Goal: Information Seeking & Learning: Learn about a topic

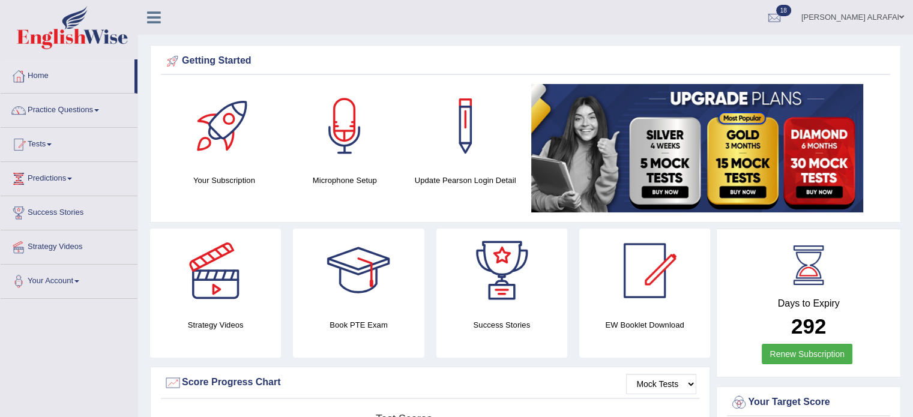
click at [151, 20] on icon at bounding box center [154, 18] width 14 height 16
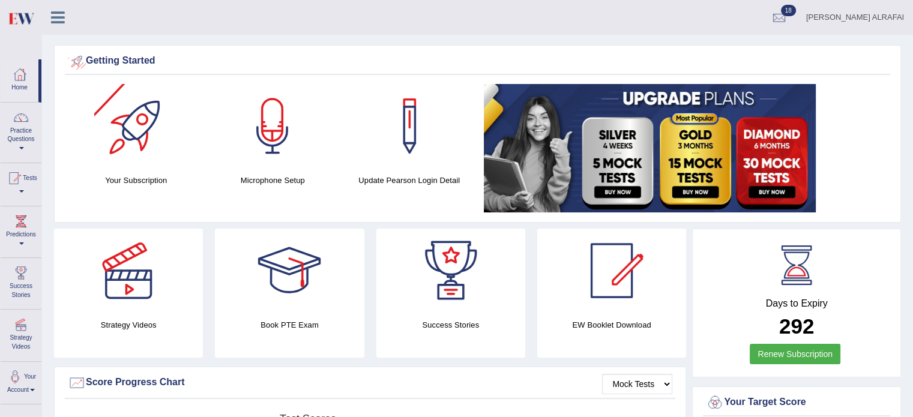
click at [65, 19] on link at bounding box center [58, 16] width 32 height 18
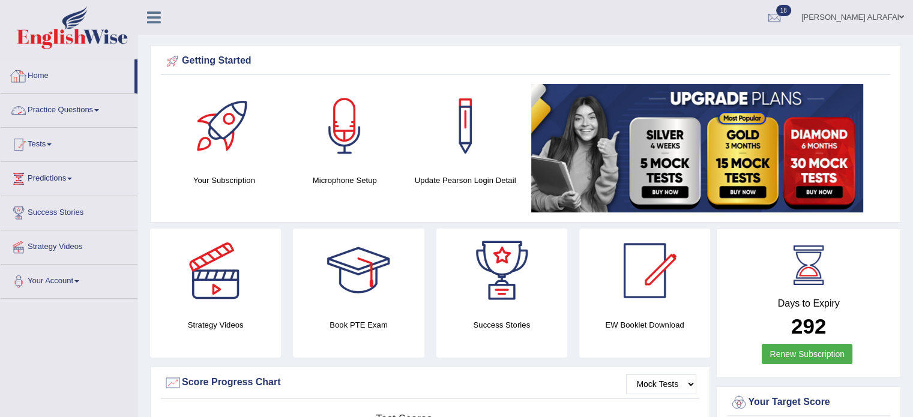
click at [64, 106] on link "Practice Questions" at bounding box center [69, 109] width 137 height 30
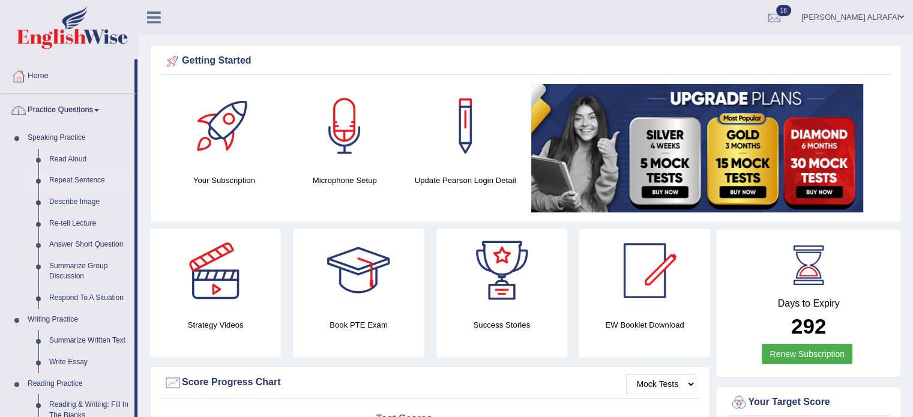
click at [64, 180] on link "Repeat Sentence" at bounding box center [89, 181] width 91 height 22
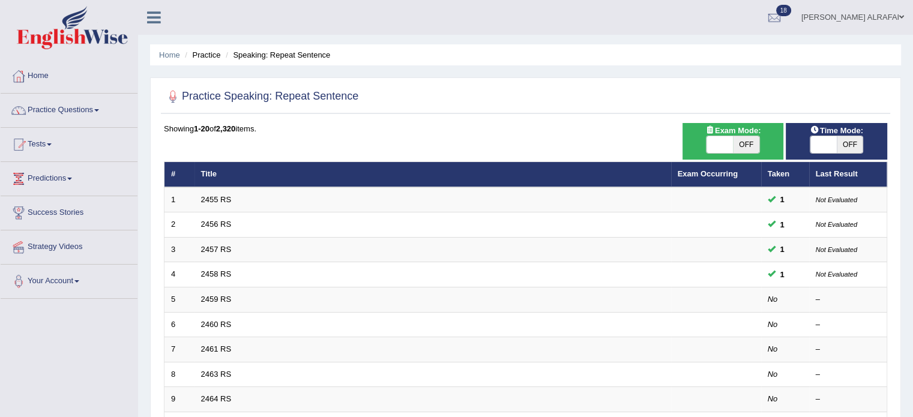
click at [715, 146] on span at bounding box center [720, 144] width 26 height 17
click at [719, 144] on span at bounding box center [720, 144] width 26 height 17
checkbox input "true"
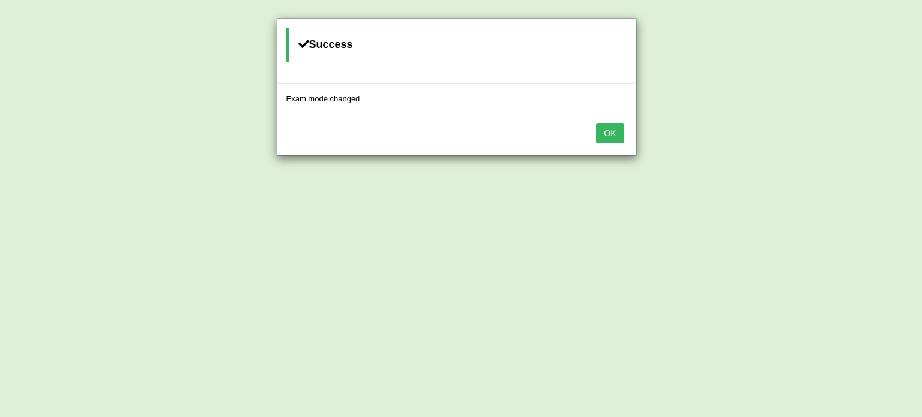
click at [593, 136] on div "OK" at bounding box center [456, 134] width 359 height 42
click at [599, 134] on button "OK" at bounding box center [610, 133] width 28 height 20
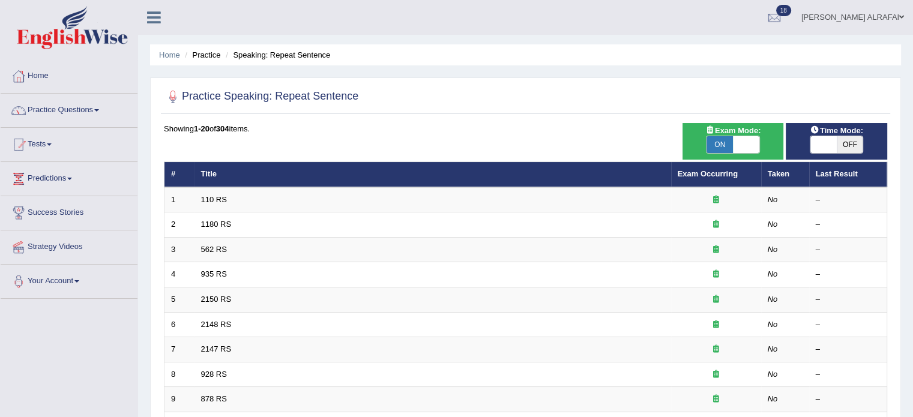
click at [814, 142] on span at bounding box center [824, 144] width 26 height 17
checkbox input "true"
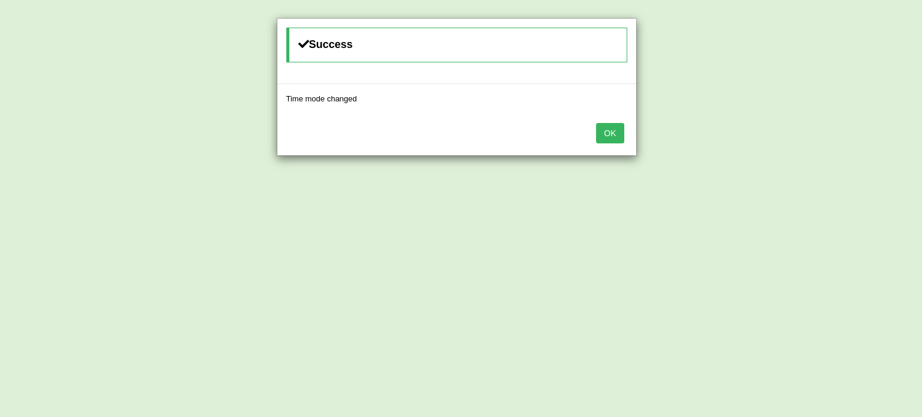
drag, startPoint x: 603, startPoint y: 127, endPoint x: 612, endPoint y: 124, distance: 8.7
click at [605, 124] on button "OK" at bounding box center [610, 133] width 28 height 20
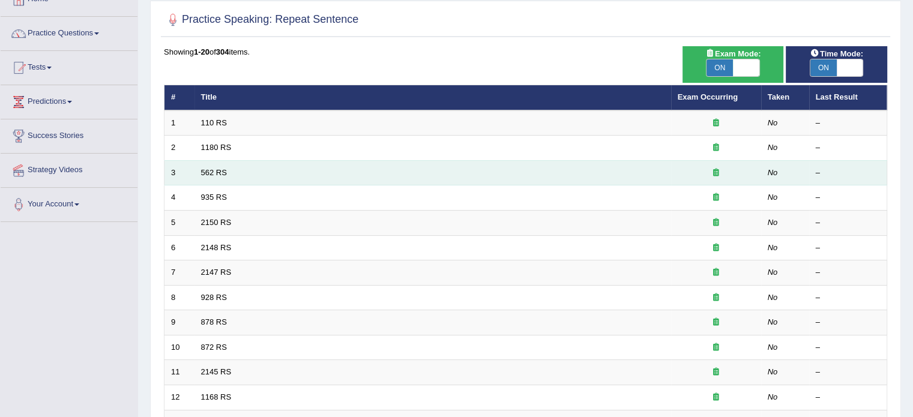
scroll to position [74, 0]
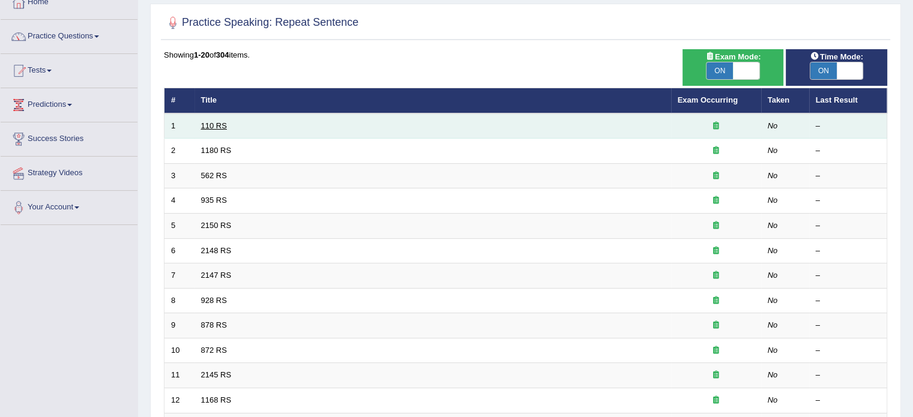
click at [216, 128] on link "110 RS" at bounding box center [214, 125] width 26 height 9
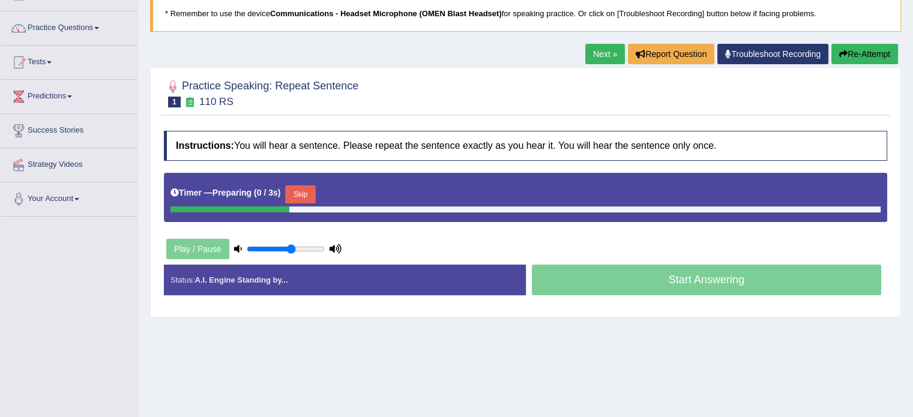
scroll to position [180, 0]
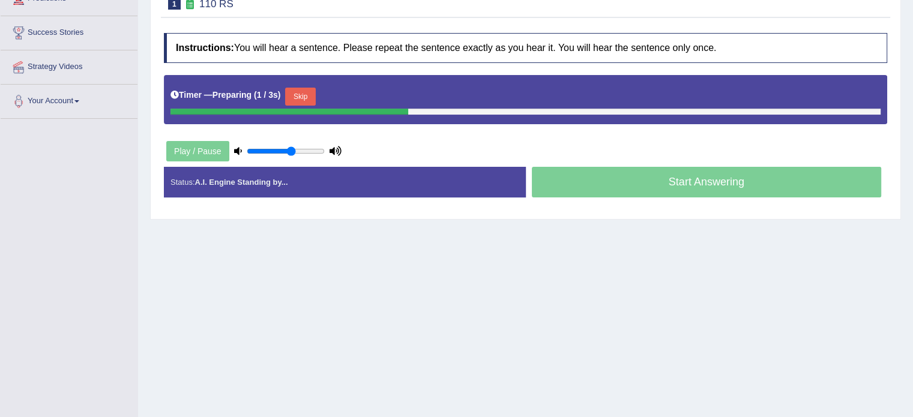
click at [300, 101] on button "Skip" at bounding box center [300, 97] width 30 height 18
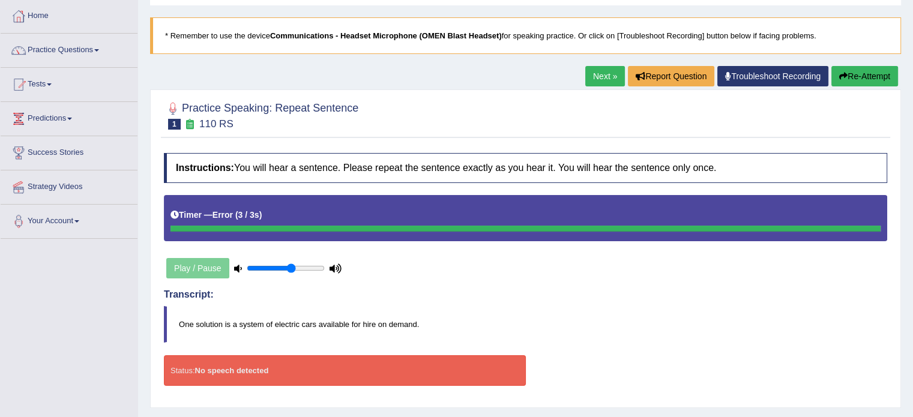
scroll to position [0, 0]
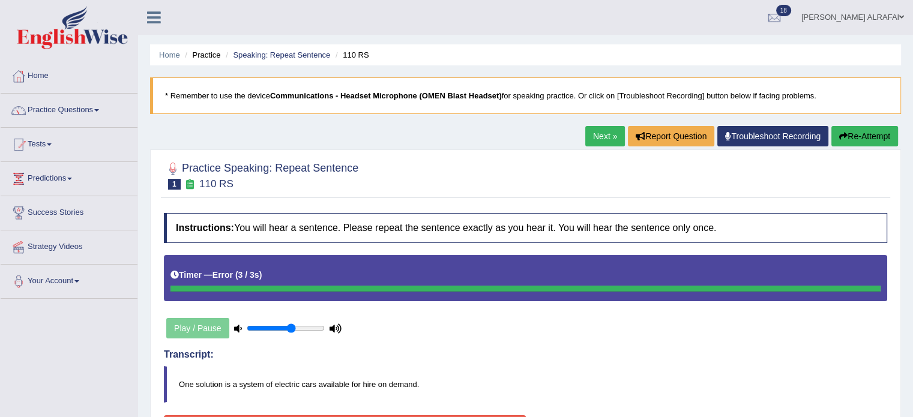
click at [865, 136] on button "Re-Attempt" at bounding box center [865, 136] width 67 height 20
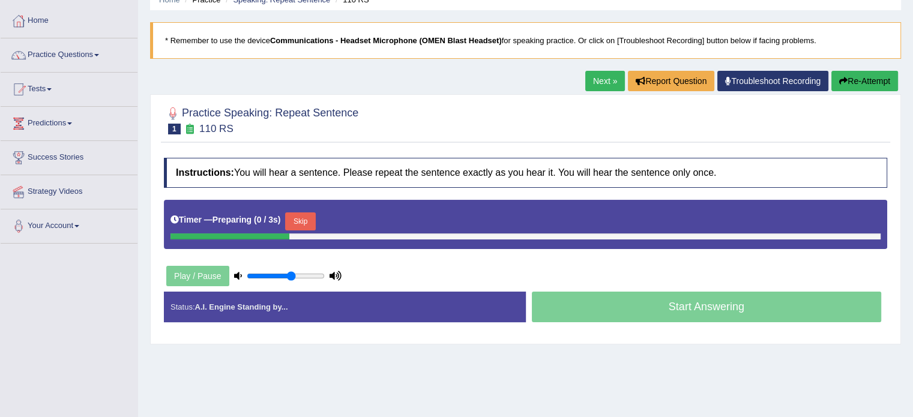
scroll to position [120, 0]
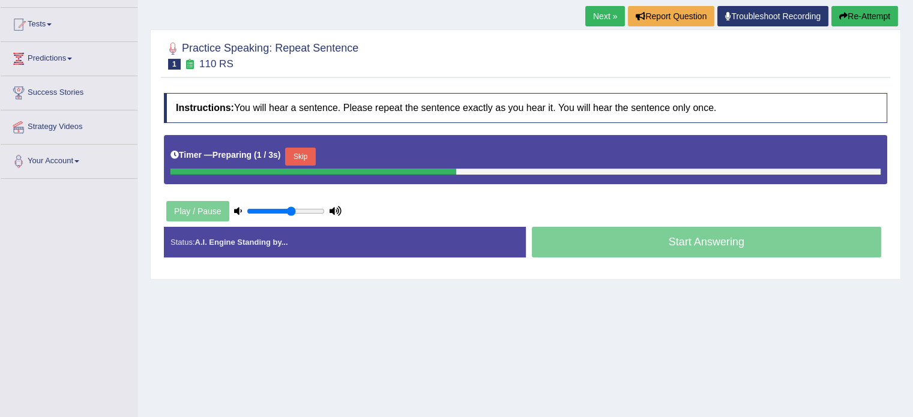
click at [304, 156] on button "Skip" at bounding box center [300, 157] width 30 height 18
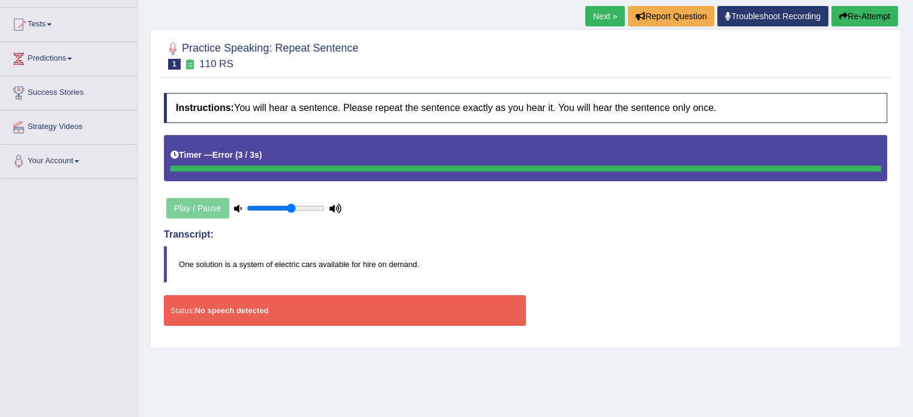
click at [865, 15] on button "Re-Attempt" at bounding box center [865, 16] width 67 height 20
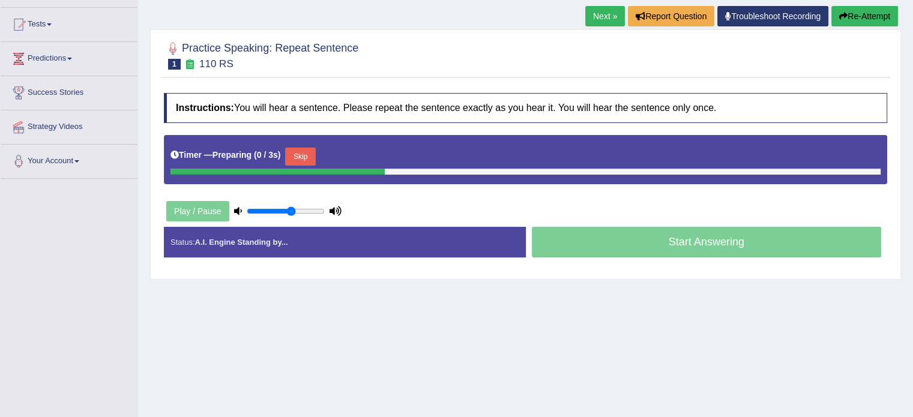
click at [310, 154] on button "Skip" at bounding box center [300, 157] width 30 height 18
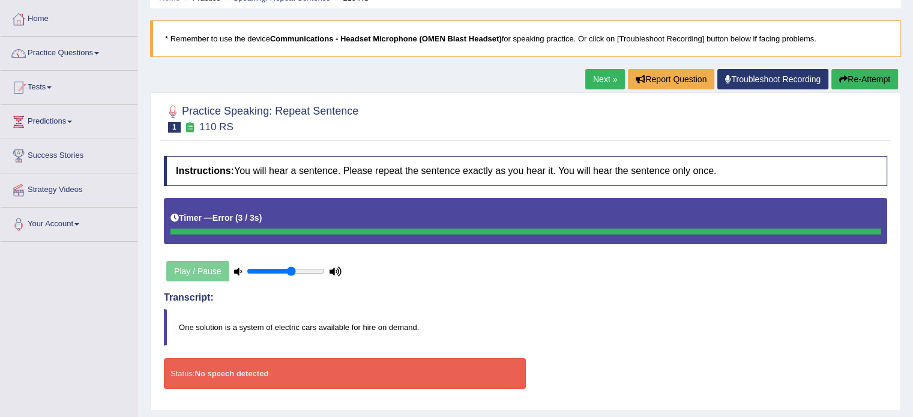
scroll to position [60, 0]
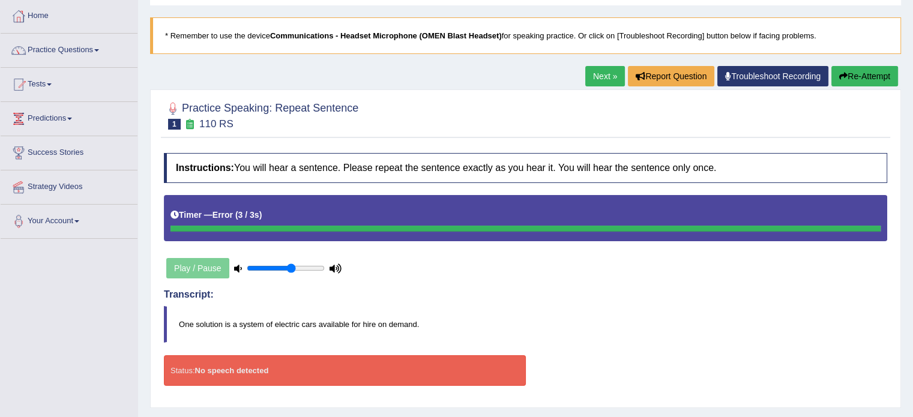
click at [216, 115] on h2 "Practice Speaking: Repeat Sentence 1 110 RS" at bounding box center [261, 115] width 195 height 30
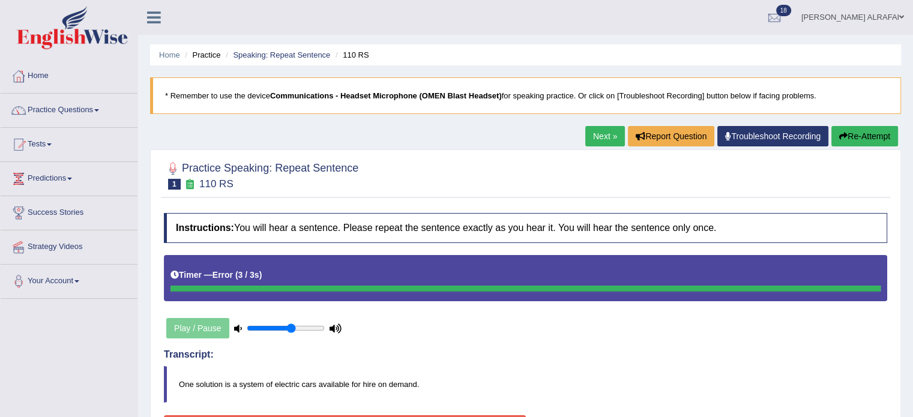
scroll to position [0, 0]
click at [72, 106] on link "Practice Questions" at bounding box center [69, 109] width 137 height 30
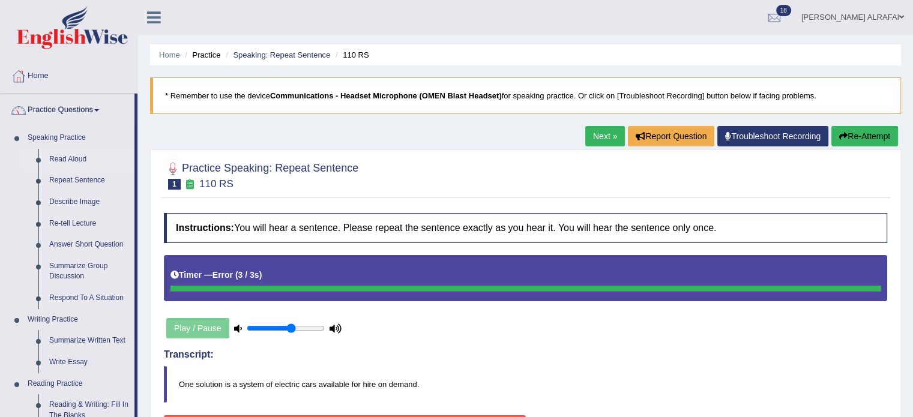
click at [74, 159] on link "Read Aloud" at bounding box center [89, 160] width 91 height 22
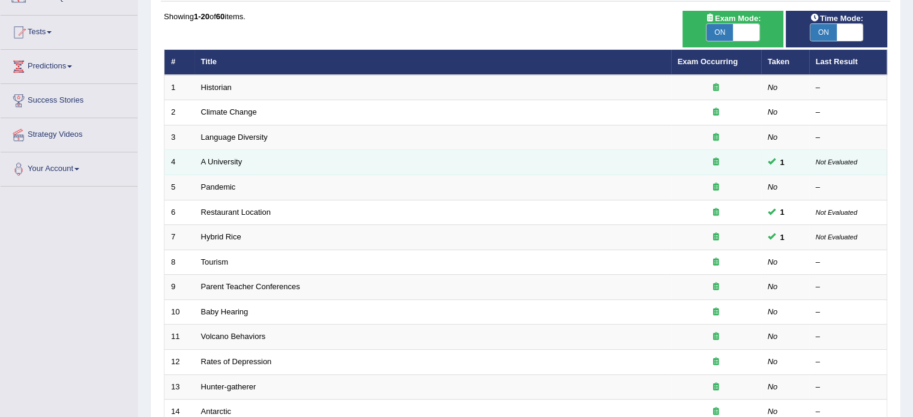
scroll to position [120, 0]
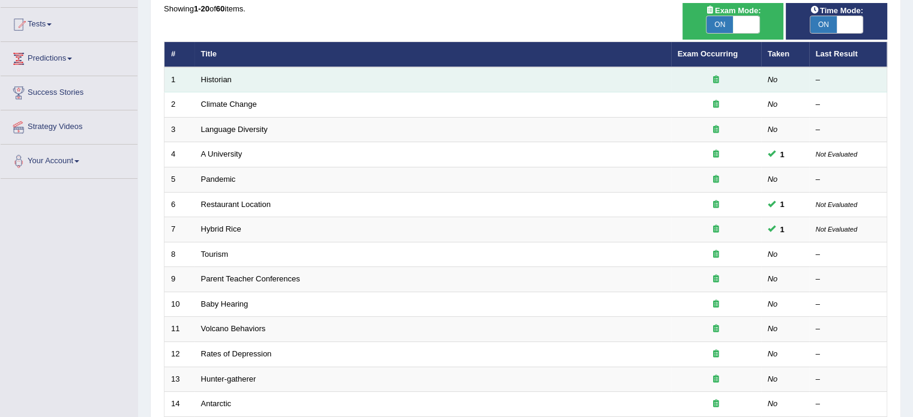
click at [211, 71] on td "Historian" at bounding box center [433, 79] width 477 height 25
click at [216, 80] on link "Historian" at bounding box center [216, 79] width 31 height 9
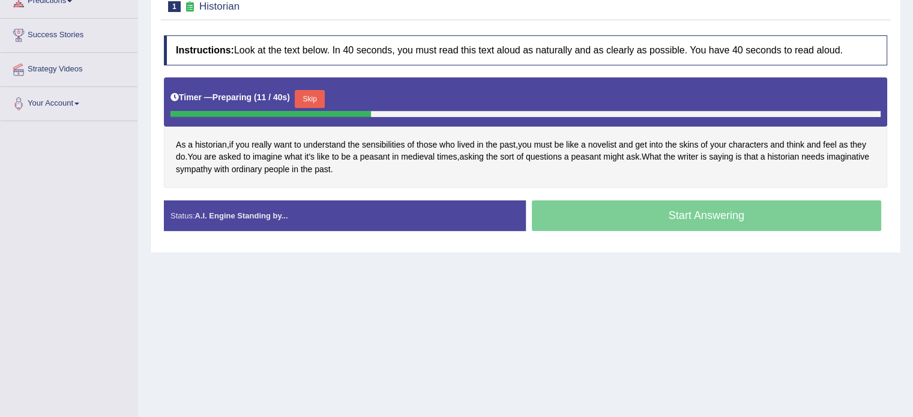
scroll to position [180, 0]
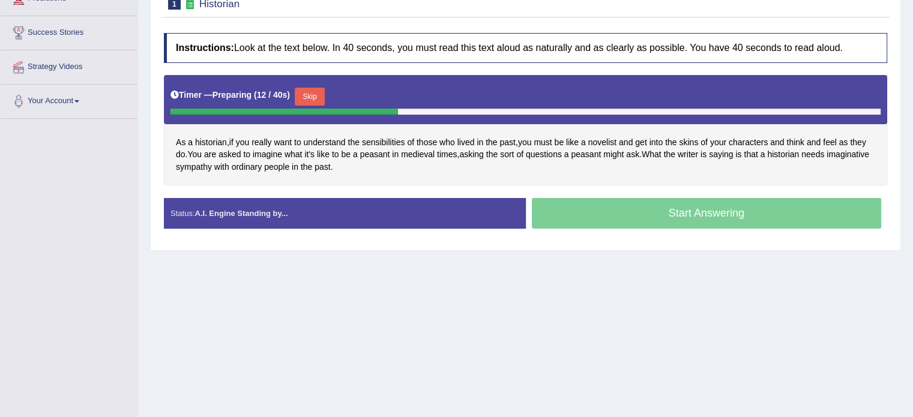
click at [319, 91] on button "Skip" at bounding box center [310, 97] width 30 height 18
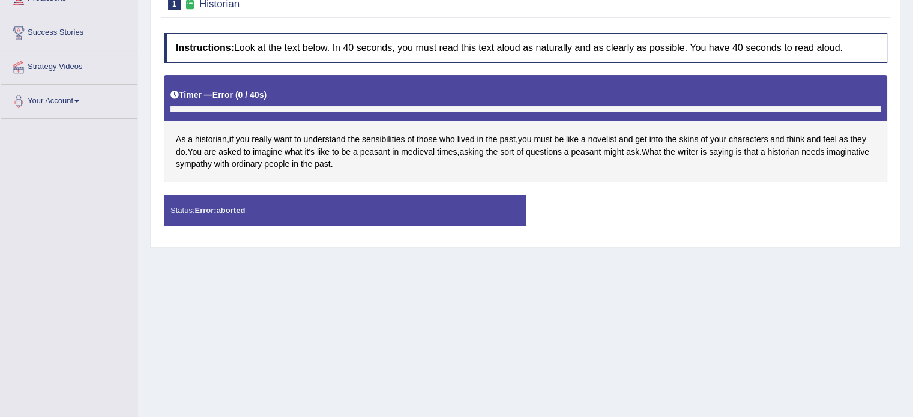
click at [617, 186] on div "Instructions: Look at the text below. In 40 seconds, you must read this text al…" at bounding box center [526, 134] width 730 height 214
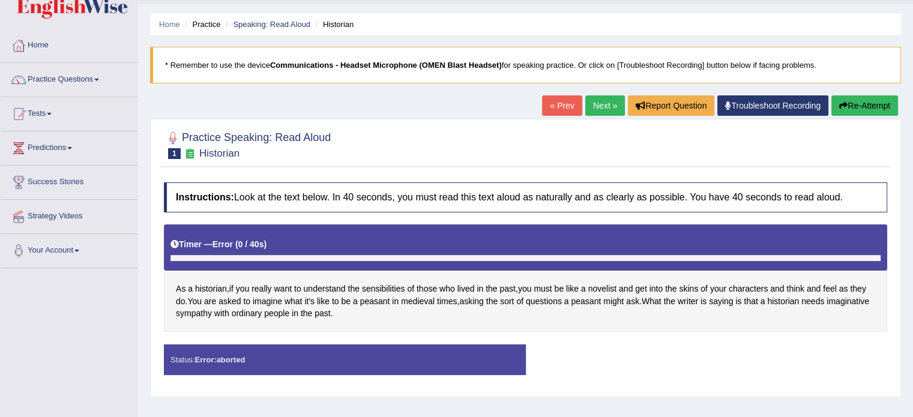
scroll to position [120, 0]
